Goal: Book appointment/travel/reservation

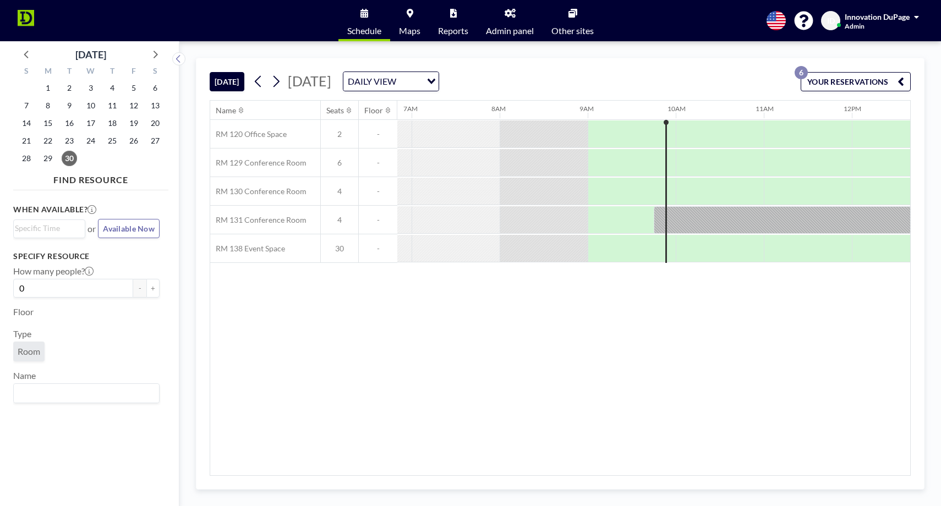
scroll to position [0, 705]
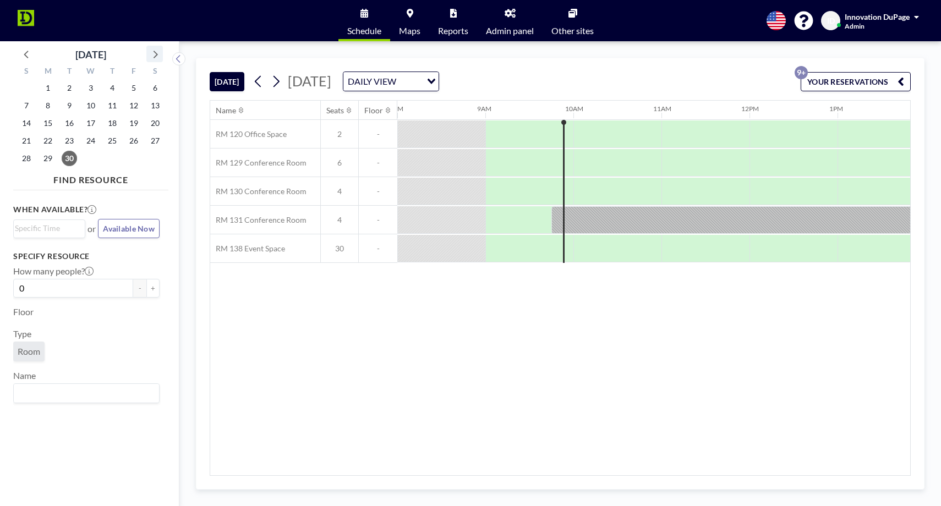
click at [155, 54] on icon at bounding box center [155, 54] width 14 height 14
click at [134, 107] on span "10" at bounding box center [133, 105] width 15 height 15
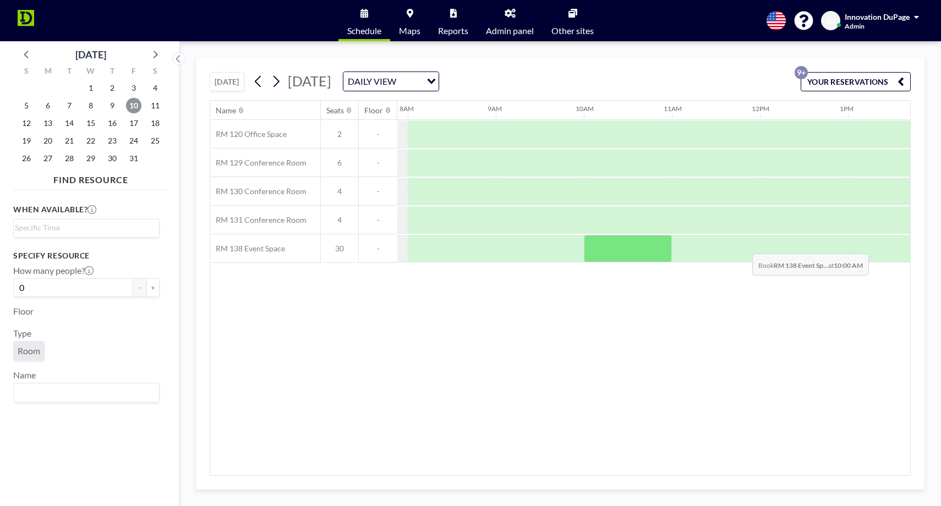
scroll to position [0, 696]
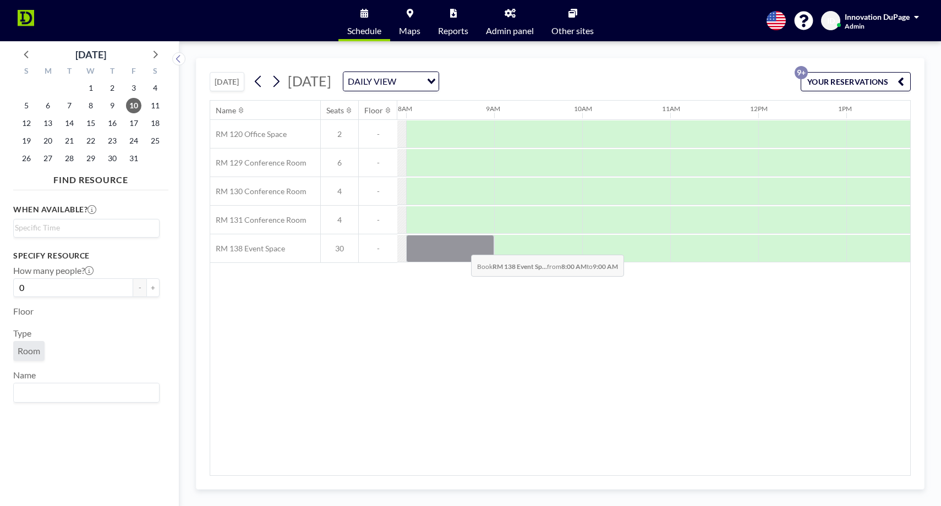
click at [462, 247] on div at bounding box center [450, 249] width 88 height 28
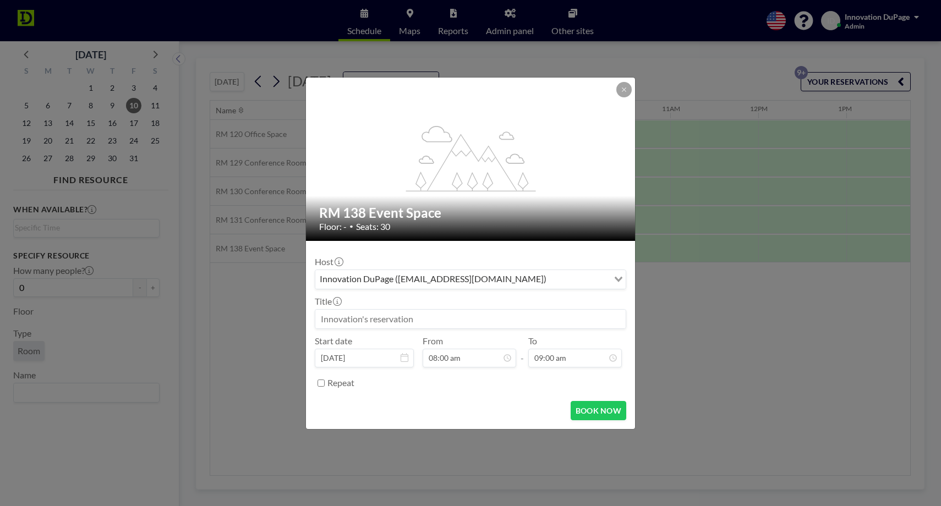
click at [436, 325] on input at bounding box center [470, 319] width 310 height 19
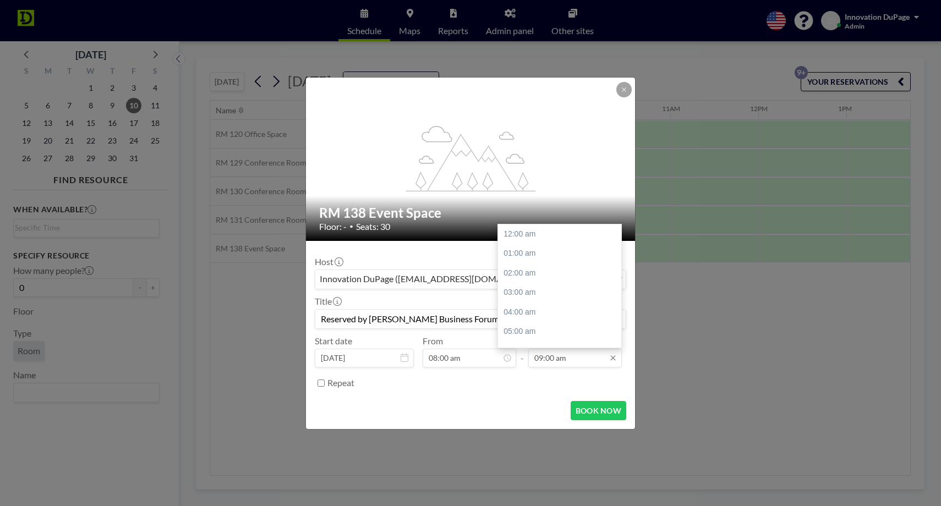
scroll to position [173, 0]
type input "Reserved by [PERSON_NAME] Business Forum"
click at [567, 358] on input "09:00 am" at bounding box center [575, 358] width 94 height 19
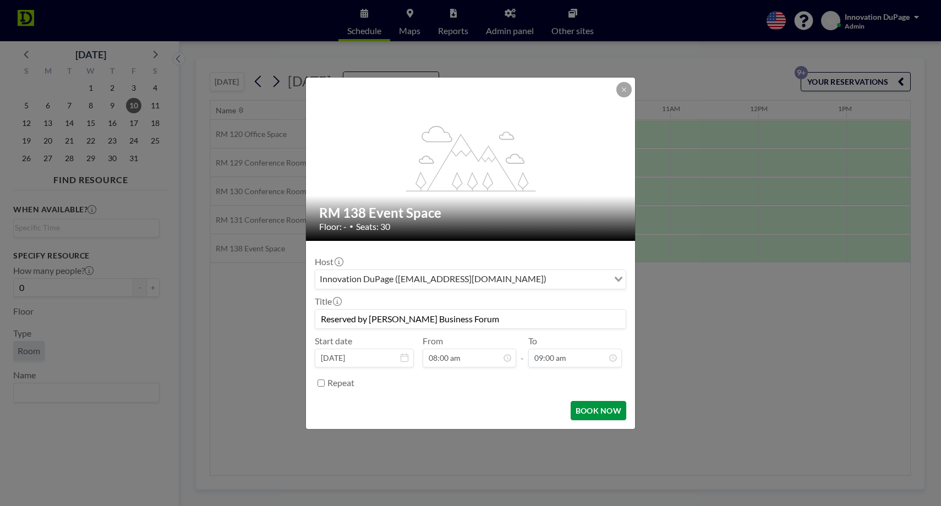
click at [589, 412] on button "BOOK NOW" at bounding box center [599, 410] width 56 height 19
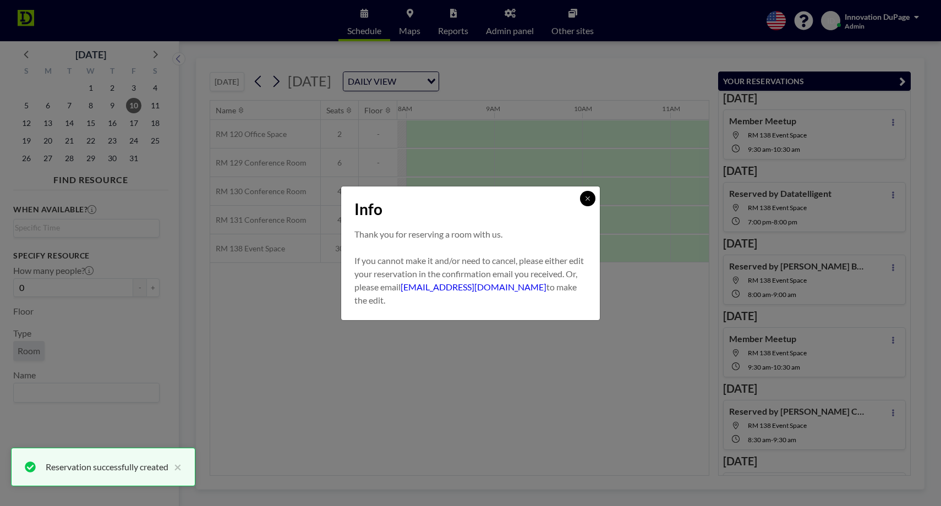
click at [588, 199] on icon at bounding box center [588, 198] width 4 height 4
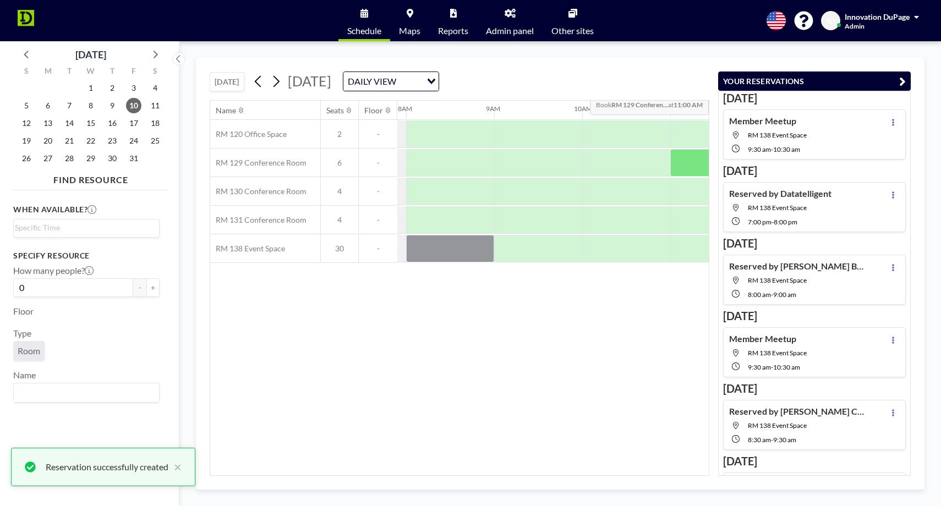
click at [902, 85] on icon "button" at bounding box center [902, 81] width 7 height 13
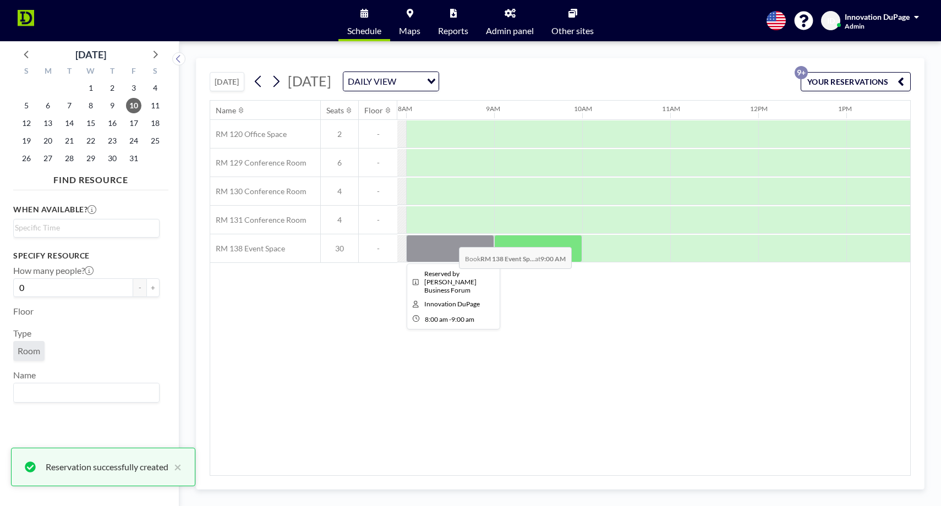
click at [450, 239] on div at bounding box center [450, 249] width 88 height 28
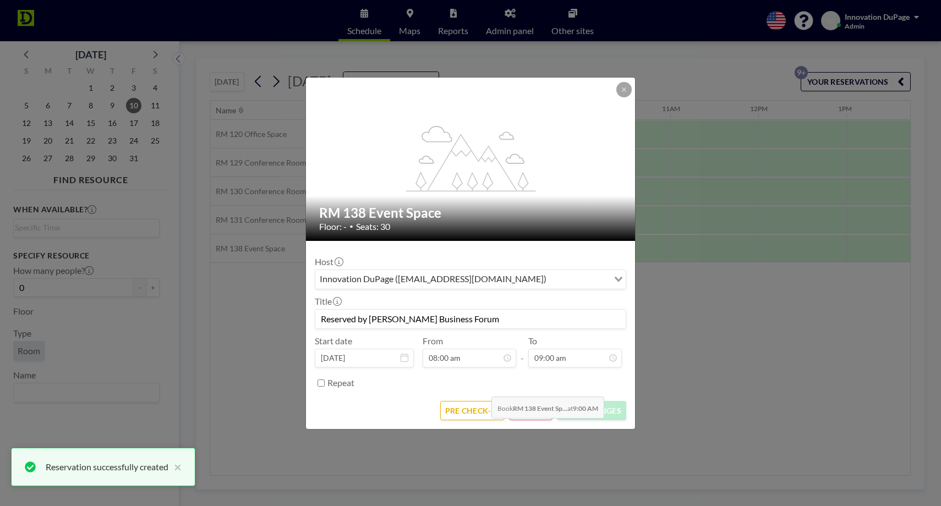
scroll to position [154, 0]
click at [478, 407] on button "PRE CHECK-IN" at bounding box center [472, 410] width 64 height 19
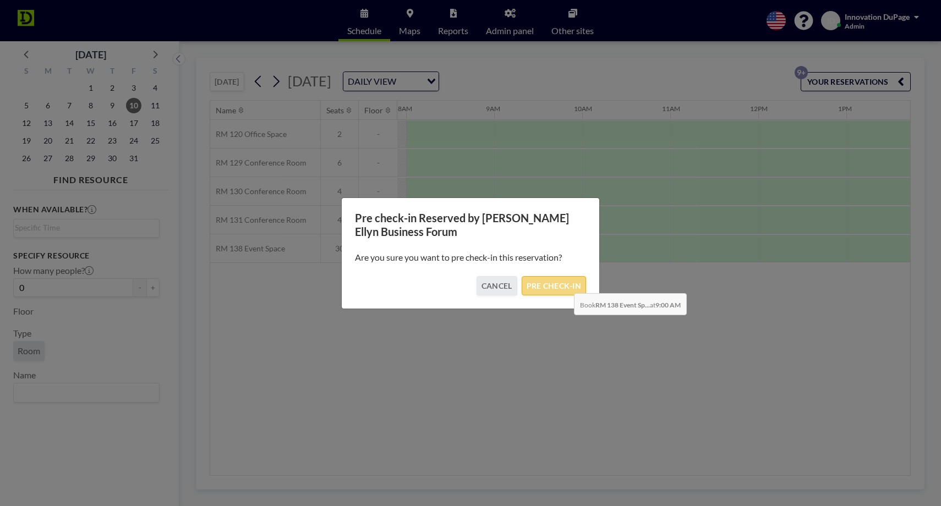
click at [565, 285] on button "PRE CHECK-IN" at bounding box center [554, 285] width 64 height 19
